Goal: Task Accomplishment & Management: Manage account settings

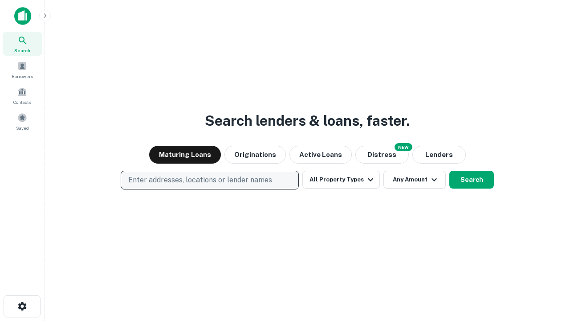
click at [209, 180] on p "Enter addresses, locations or lender names" at bounding box center [200, 180] width 144 height 11
type input "**********"
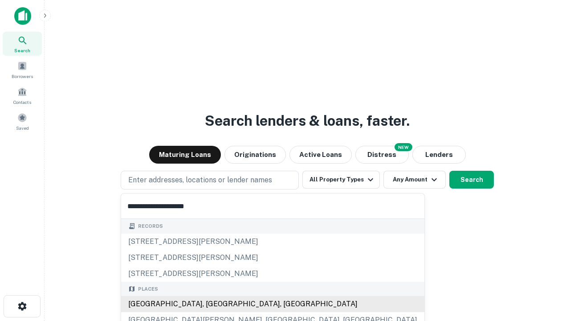
click at [213, 304] on div "Santa Monica, CA, USA" at bounding box center [272, 304] width 303 height 16
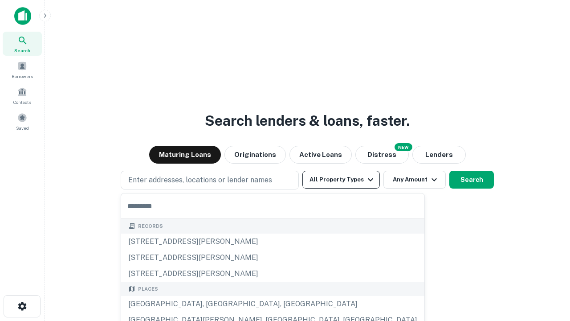
click at [341, 180] on button "All Property Types" at bounding box center [342, 180] width 78 height 18
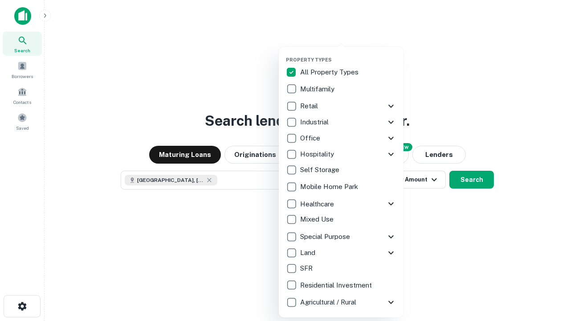
click at [349, 54] on button "button" at bounding box center [348, 54] width 125 height 0
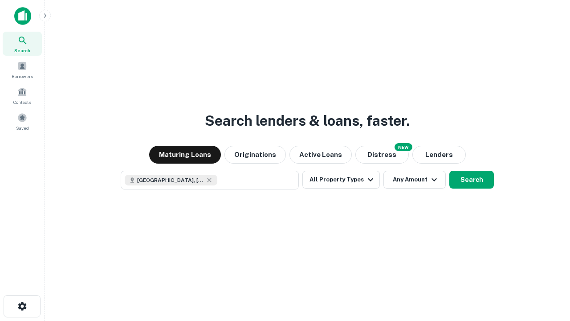
scroll to position [14, 0]
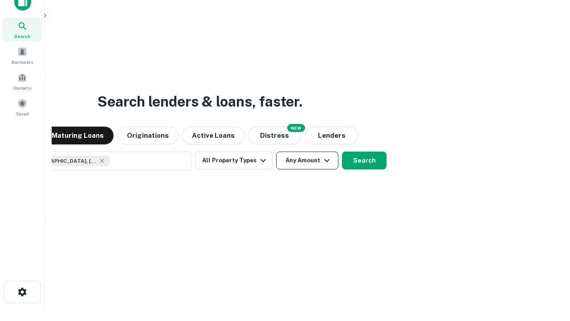
click at [276, 152] on button "Any Amount" at bounding box center [307, 161] width 62 height 18
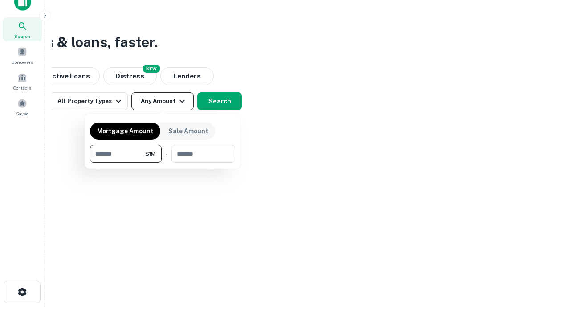
type input "*******"
click at [163, 163] on button "button" at bounding box center [162, 163] width 145 height 0
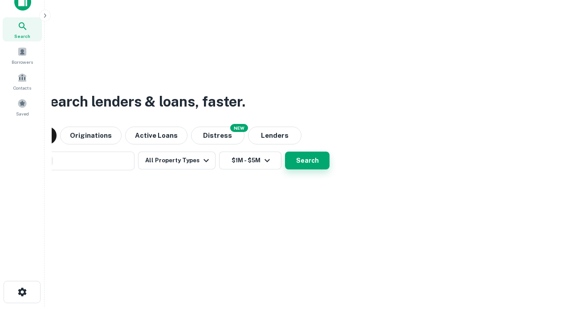
click at [285, 152] on button "Search" at bounding box center [307, 161] width 45 height 18
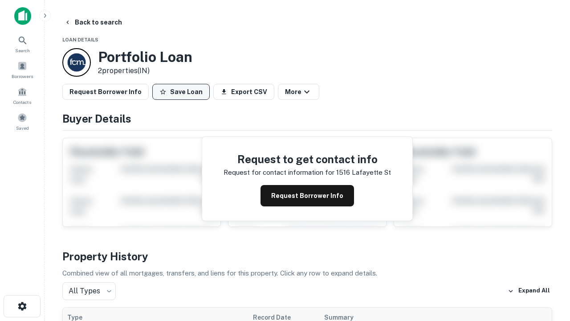
click at [181, 92] on button "Save Loan" at bounding box center [180, 92] width 57 height 16
click at [183, 92] on button "Loan Saved" at bounding box center [183, 92] width 62 height 16
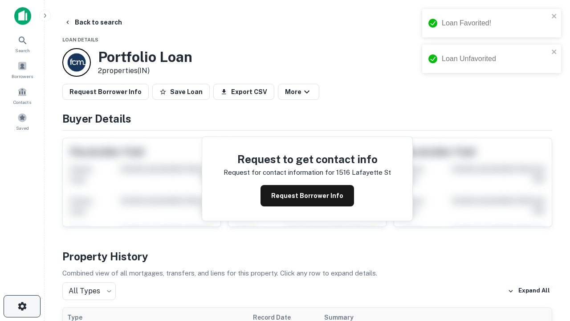
click at [22, 306] on icon "button" at bounding box center [22, 306] width 11 height 11
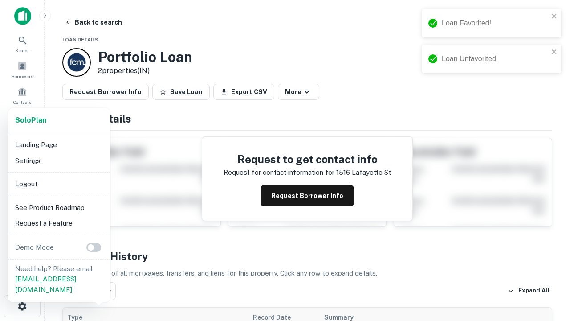
click at [59, 184] on li "Logout" at bounding box center [59, 184] width 95 height 16
